Goal: Find specific page/section: Find specific page/section

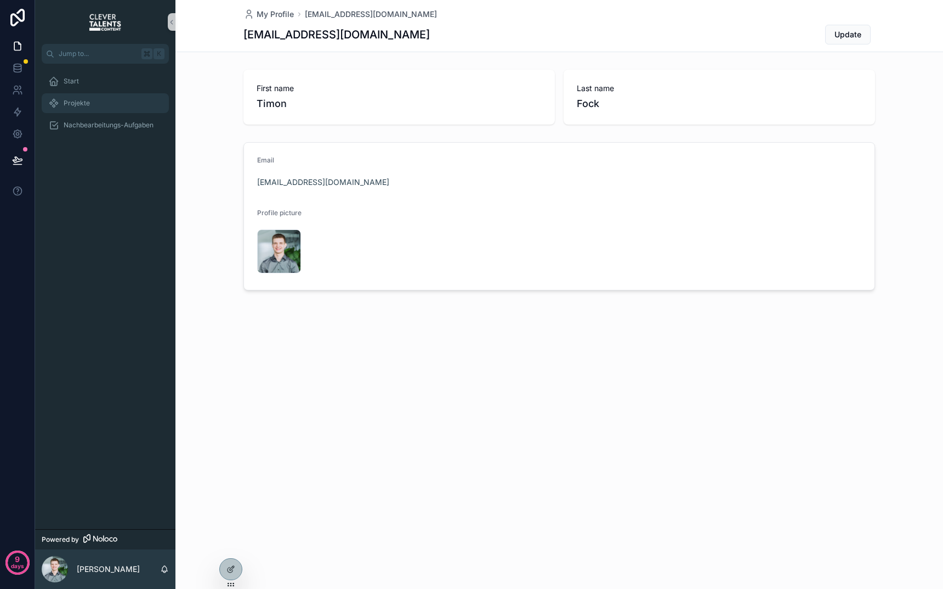
click at [101, 102] on div "Projekte" at bounding box center [105, 103] width 114 height 18
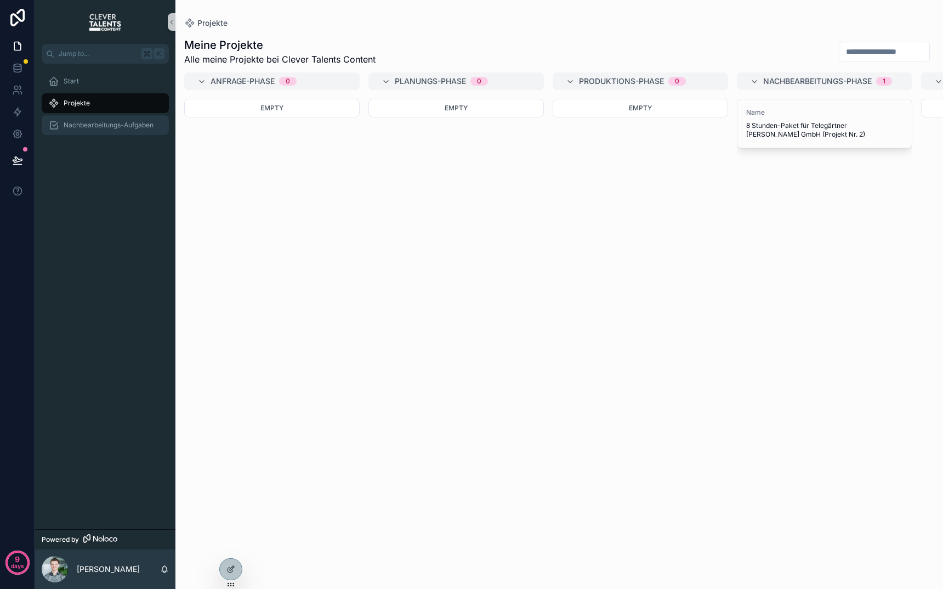
click at [110, 123] on span "Nachbearbeitungs-Aufgaben" at bounding box center [109, 125] width 90 height 9
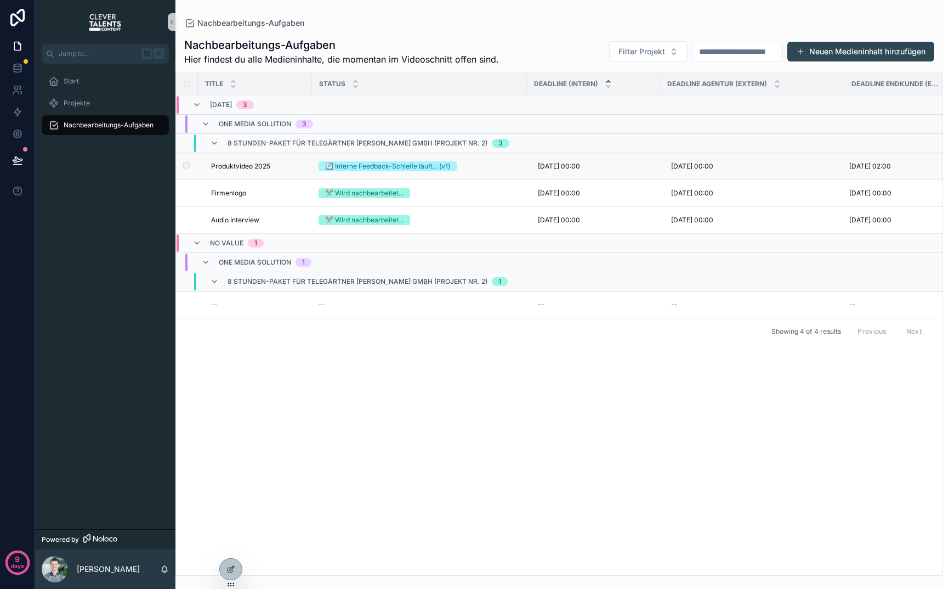
click at [236, 163] on span "Produktvideo 2025" at bounding box center [240, 166] width 59 height 9
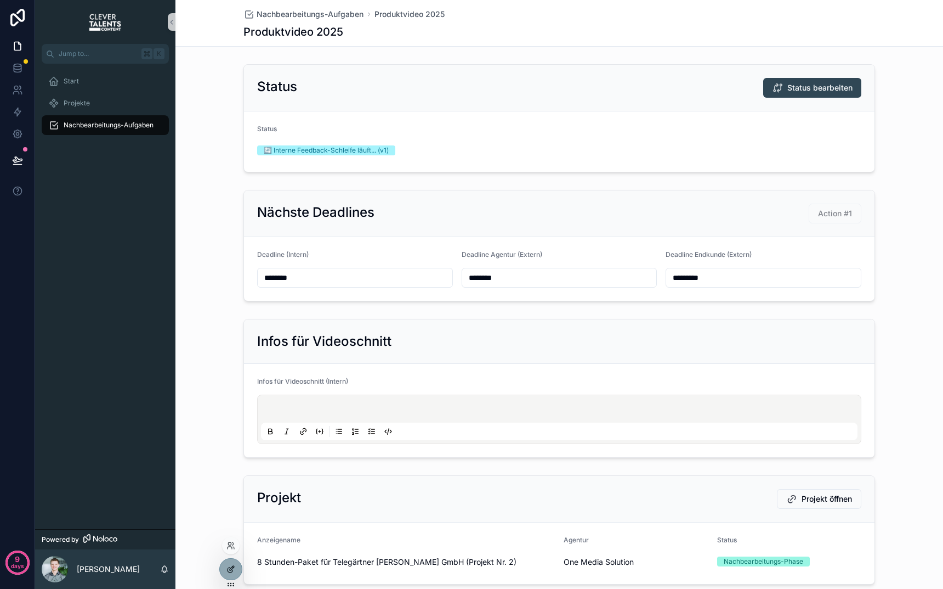
click at [233, 566] on icon at bounding box center [231, 568] width 9 height 9
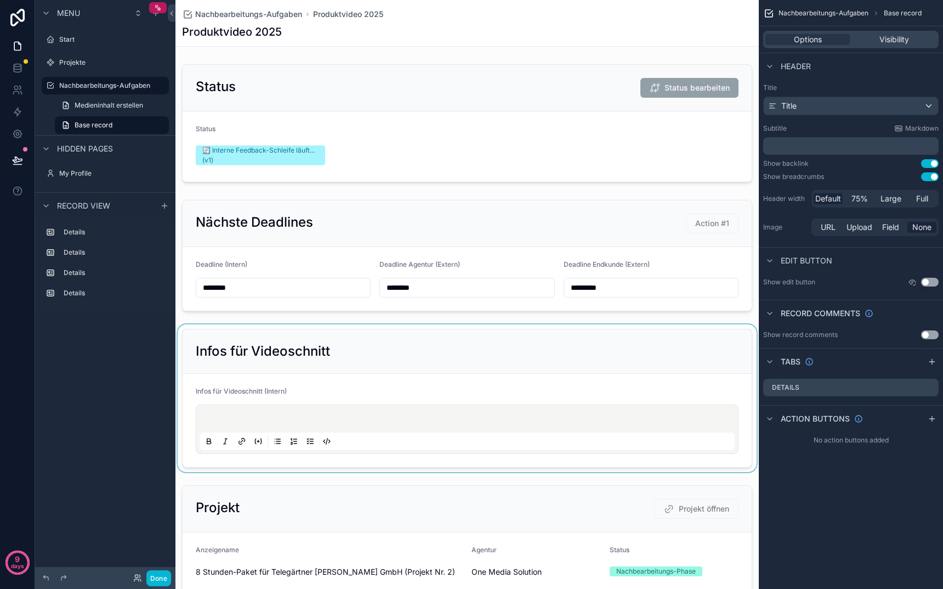
click at [674, 409] on div "scrollable content" at bounding box center [468, 398] width 584 height 148
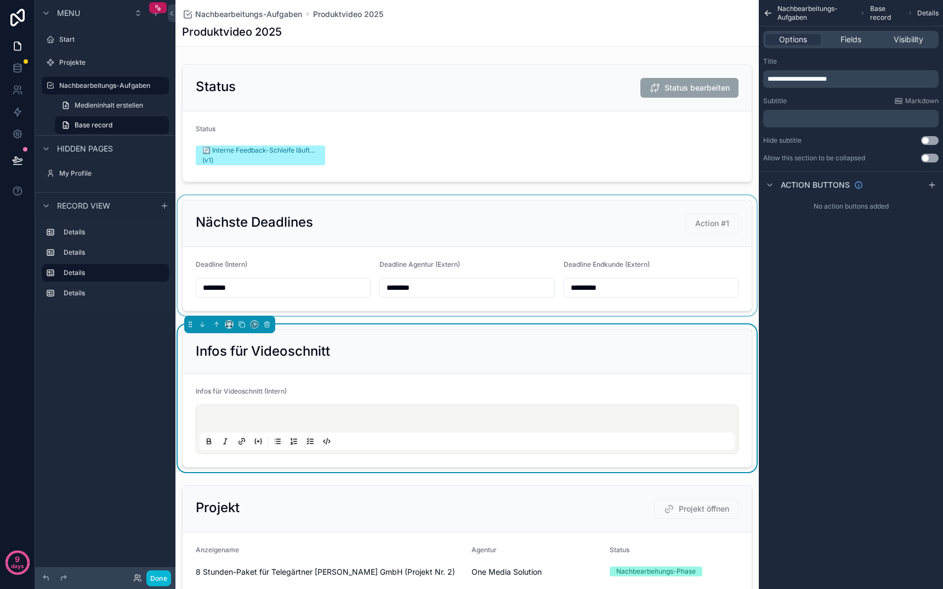
click at [674, 277] on div "scrollable content" at bounding box center [468, 255] width 584 height 120
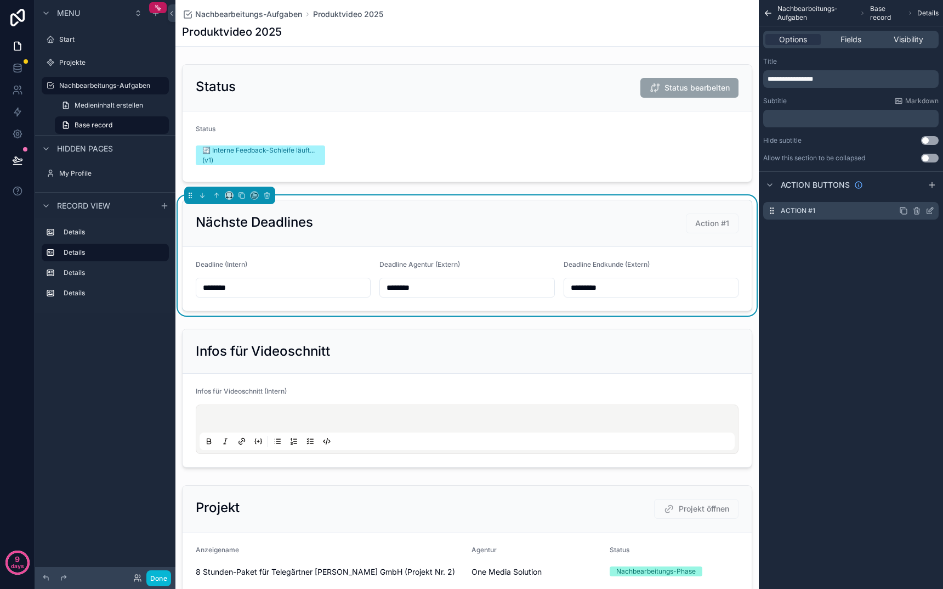
click at [931, 210] on icon "scrollable content" at bounding box center [930, 210] width 9 height 9
